Goal: Find specific page/section: Locate a particular part of the current website

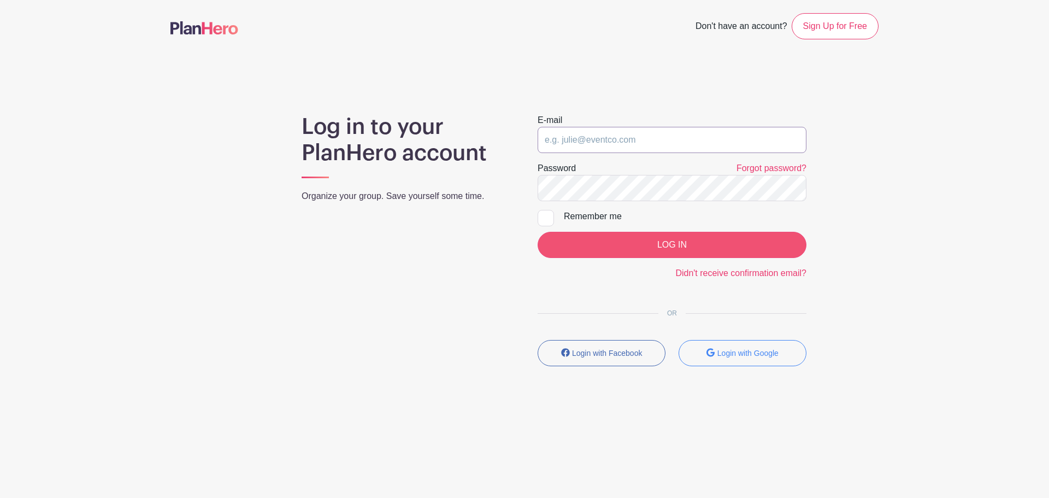
type input "[EMAIL_ADDRESS][DOMAIN_NAME]"
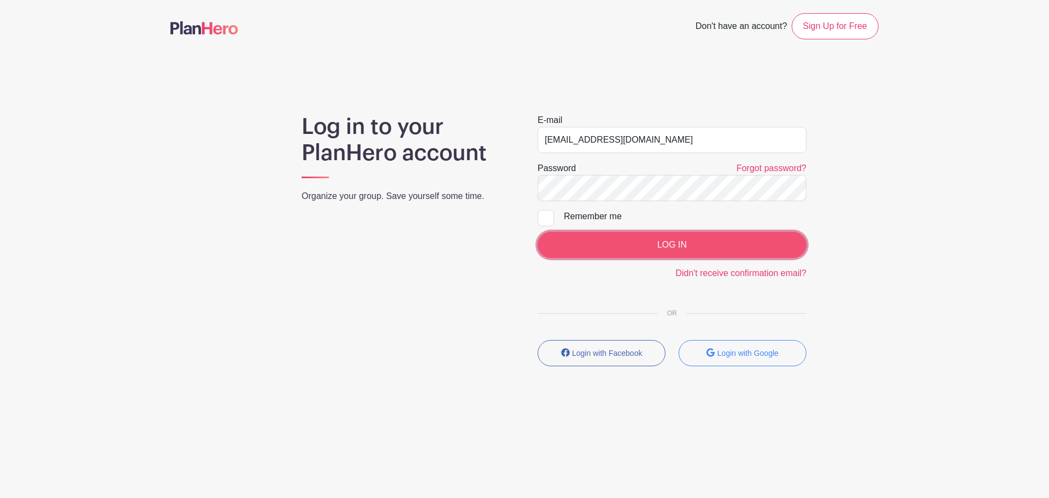
click at [628, 255] on input "LOG IN" at bounding box center [672, 245] width 269 height 26
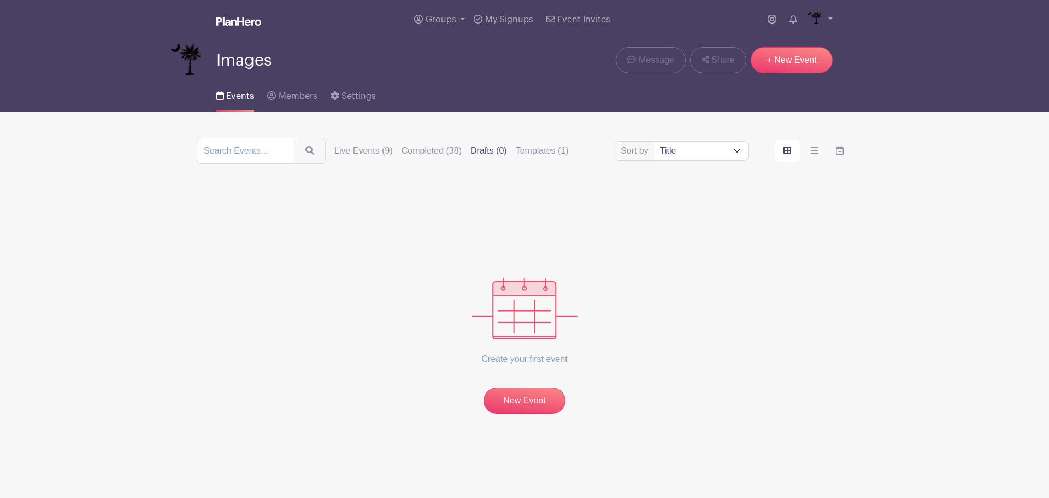
click at [370, 158] on div "Sort by Title Recently modified Newest Live Events (9) Completed (38) Drafts (0…" at bounding box center [525, 151] width 656 height 26
click at [370, 154] on label "Live Events (9)" at bounding box center [363, 150] width 58 height 13
click at [0, 0] on input "Live Events (9)" at bounding box center [0, 0] width 0 height 0
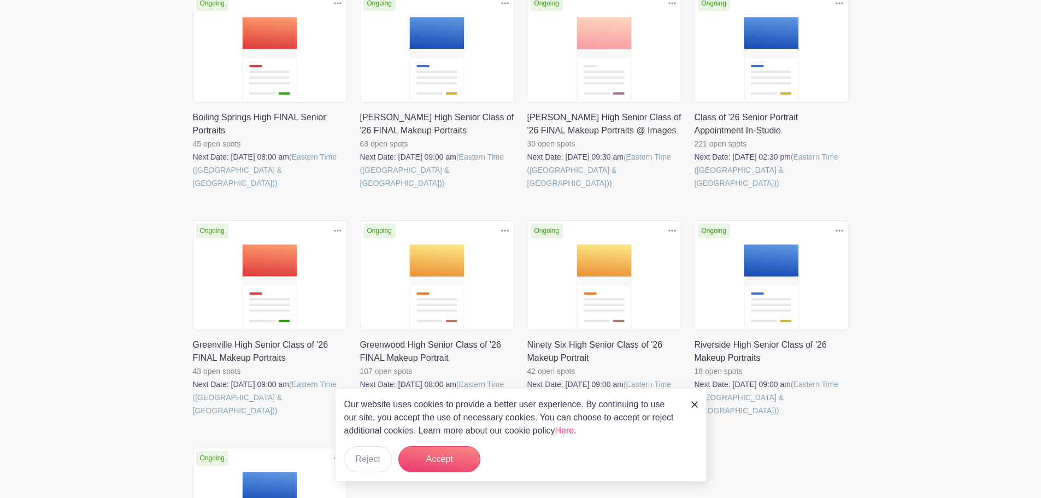
scroll to position [219, 0]
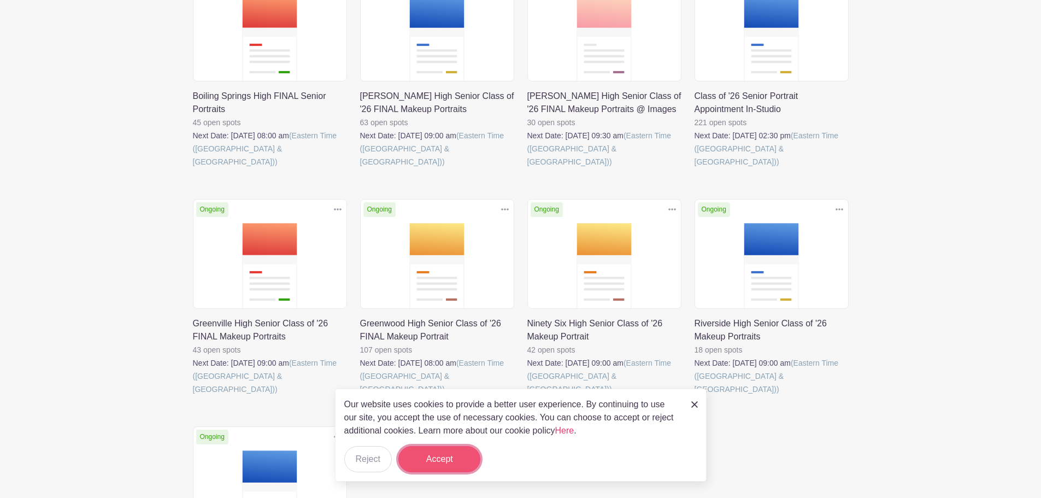
click at [443, 463] on button "Accept" at bounding box center [439, 459] width 82 height 26
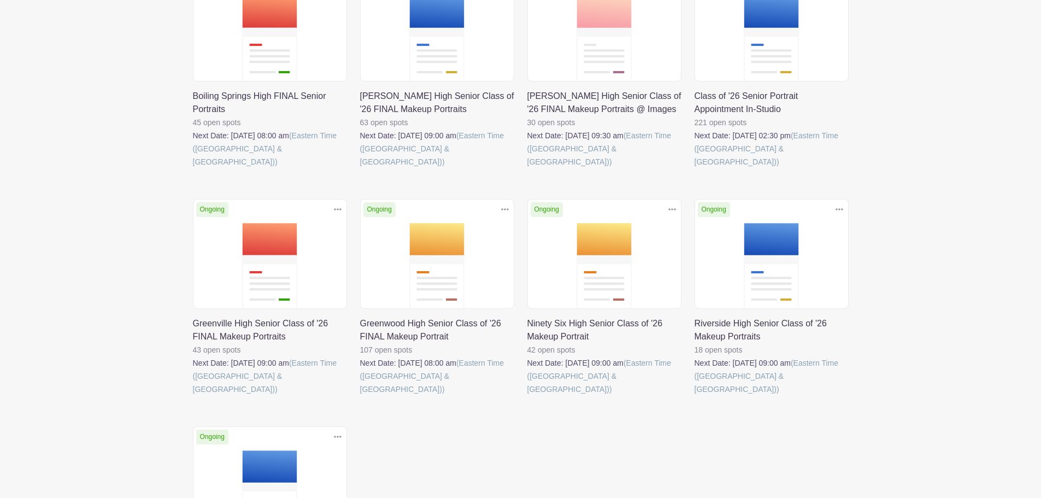
click at [193, 396] on link at bounding box center [193, 396] width 0 height 0
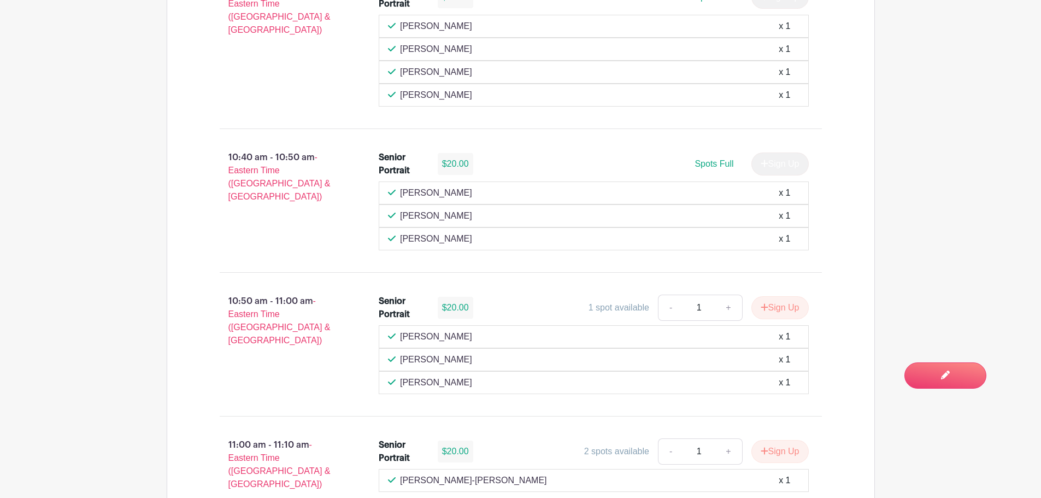
scroll to position [2296, 0]
